Goal: Task Accomplishment & Management: Manage account settings

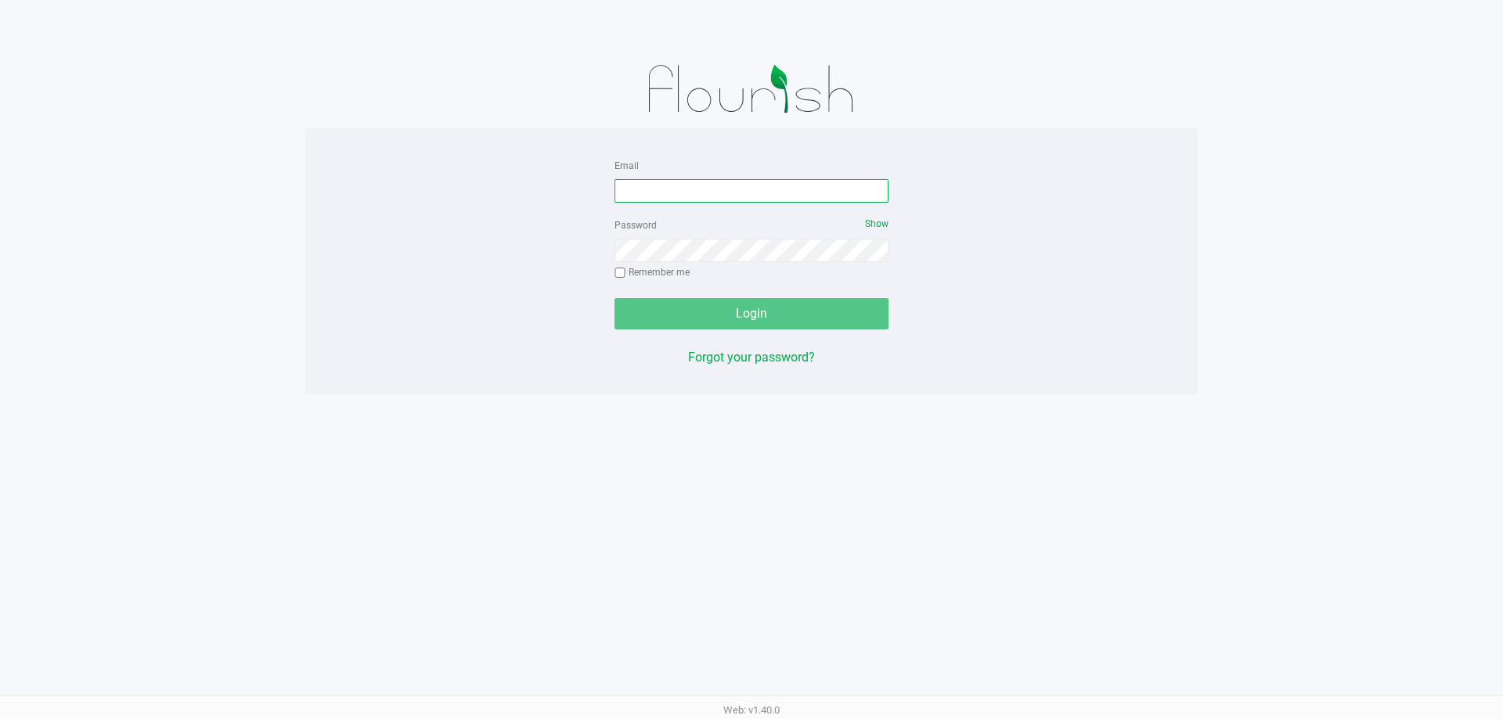
click at [702, 189] on input "Email" at bounding box center [752, 190] width 274 height 23
type input "[EMAIL_ADDRESS][DOMAIN_NAME]"
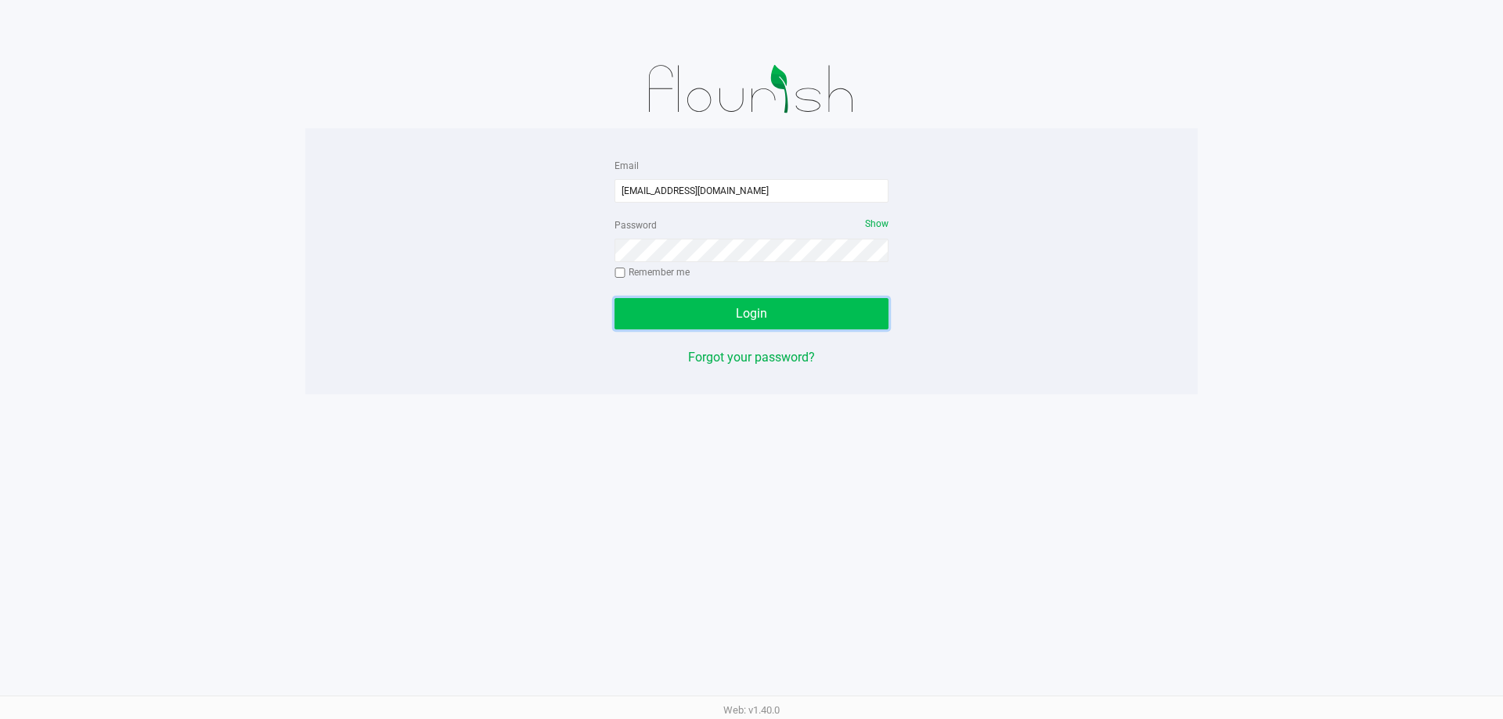
click at [776, 315] on button "Login" at bounding box center [752, 313] width 274 height 31
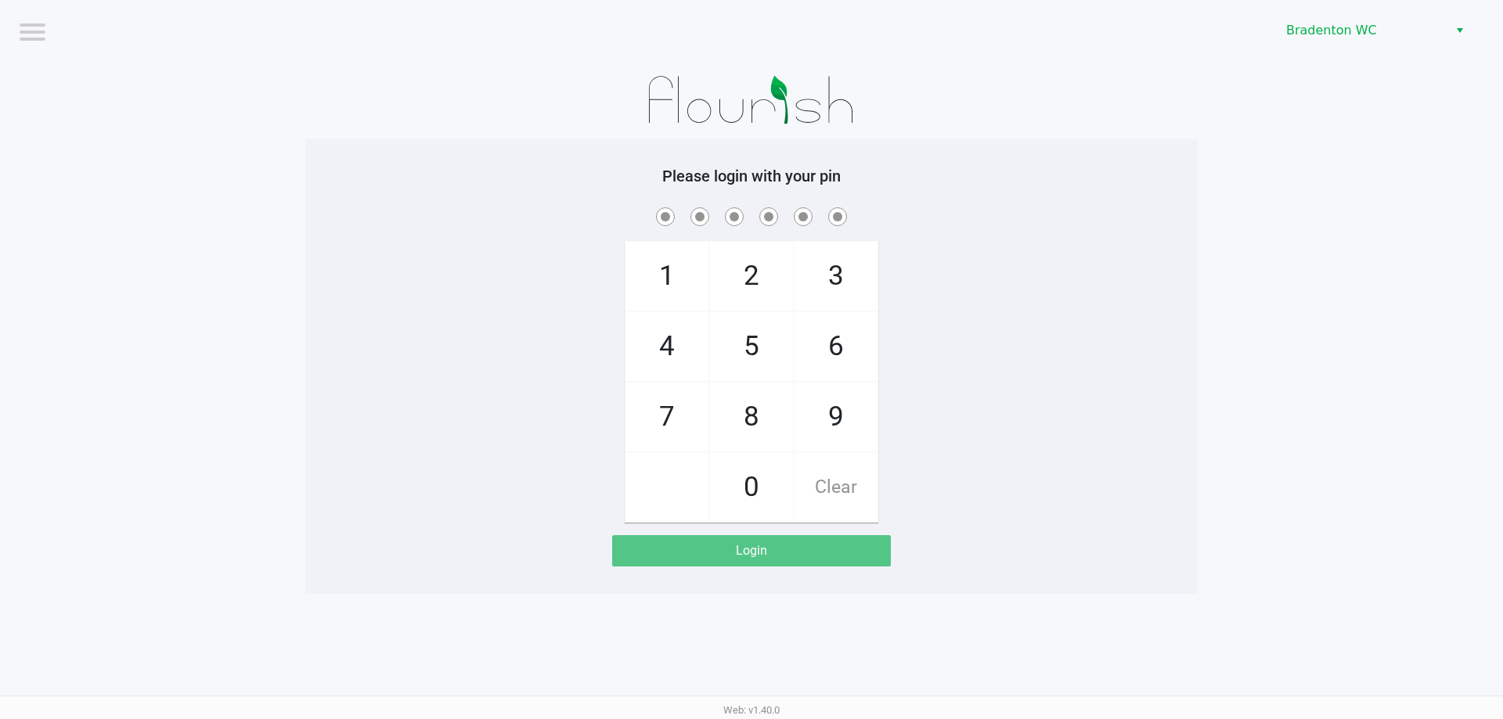
click at [1015, 351] on div "1 4 7 2 5 8 0 3 6 9 Clear" at bounding box center [751, 363] width 892 height 319
checkbox input "true"
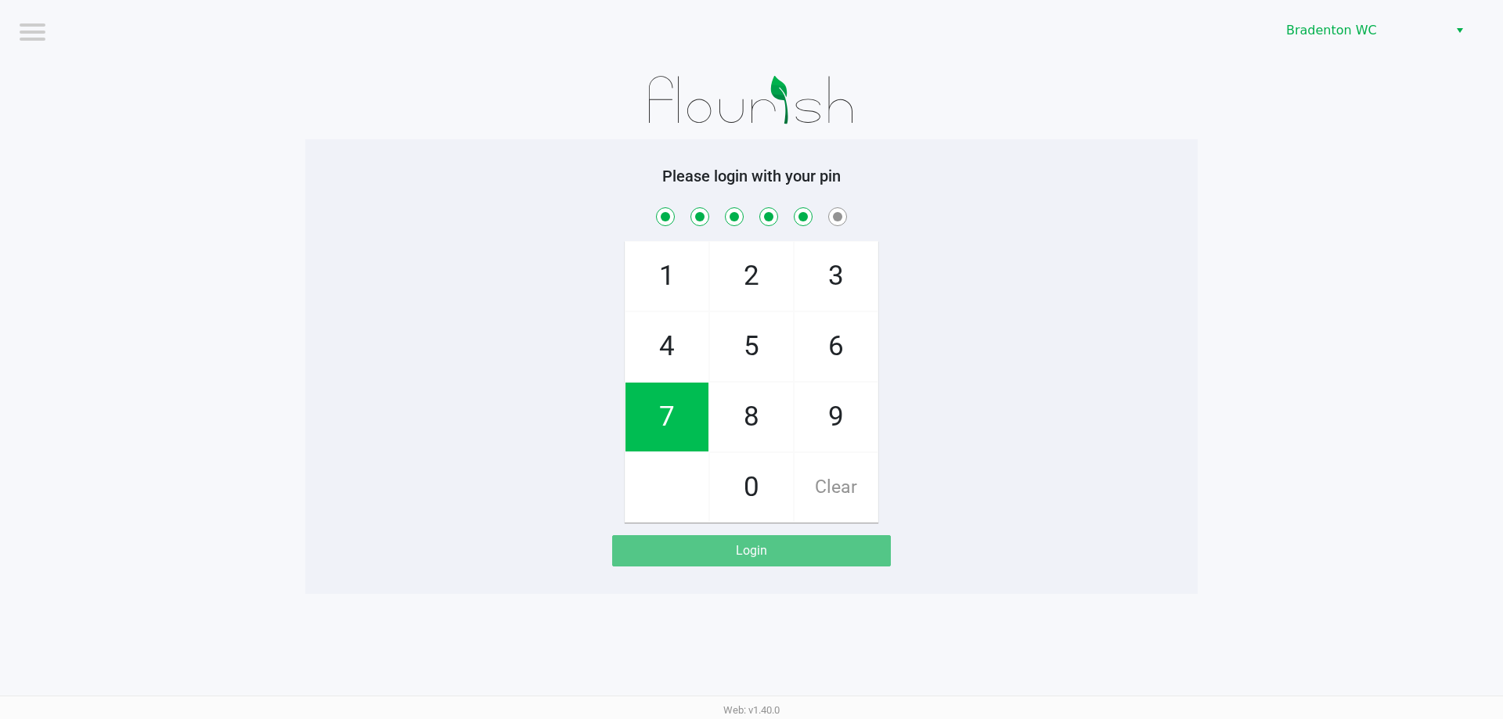
checkbox input "true"
